Goal: Use online tool/utility: Utilize a website feature to perform a specific function

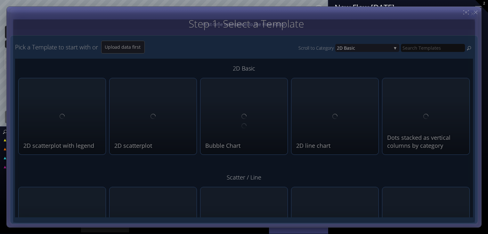
click at [477, 0] on div "Step 1: Select a Template Step 2: Review sample data used by this Template Pick…" at bounding box center [244, 0] width 488 height 0
type input "Magic help"
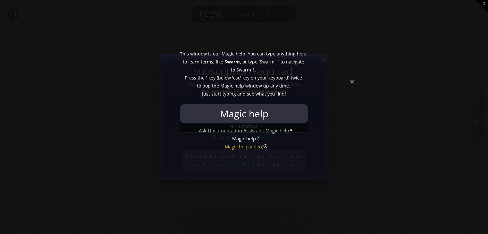
click at [352, 84] on div at bounding box center [244, 117] width 488 height 234
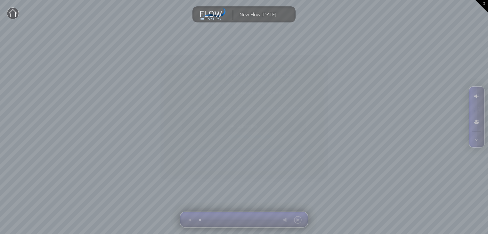
click at [325, 62] on icon at bounding box center [321, 60] width 5 height 5
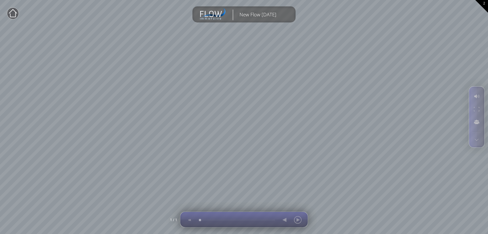
click at [300, 218] on div at bounding box center [291, 219] width 26 height 15
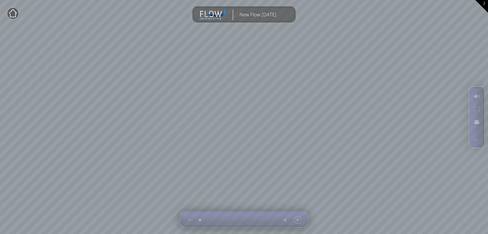
click at [211, 18] on icon at bounding box center [210, 19] width 21 height 2
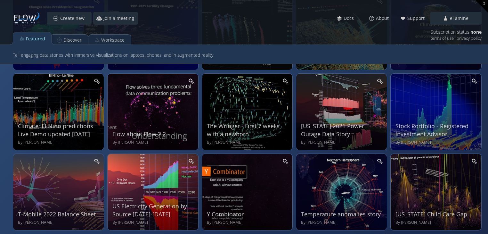
scroll to position [243, 0]
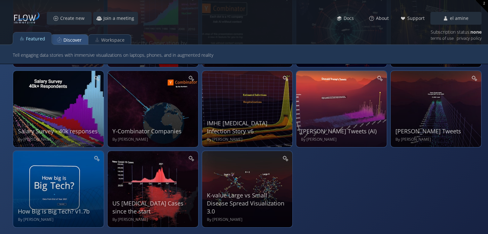
click at [69, 39] on div "Discover" at bounding box center [72, 40] width 18 height 12
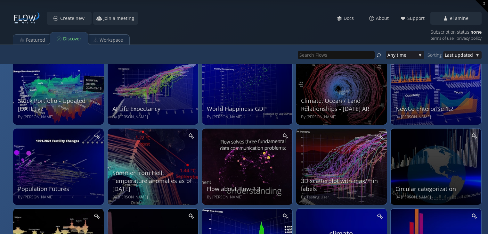
scroll to position [0, 0]
